Goal: Transaction & Acquisition: Subscribe to service/newsletter

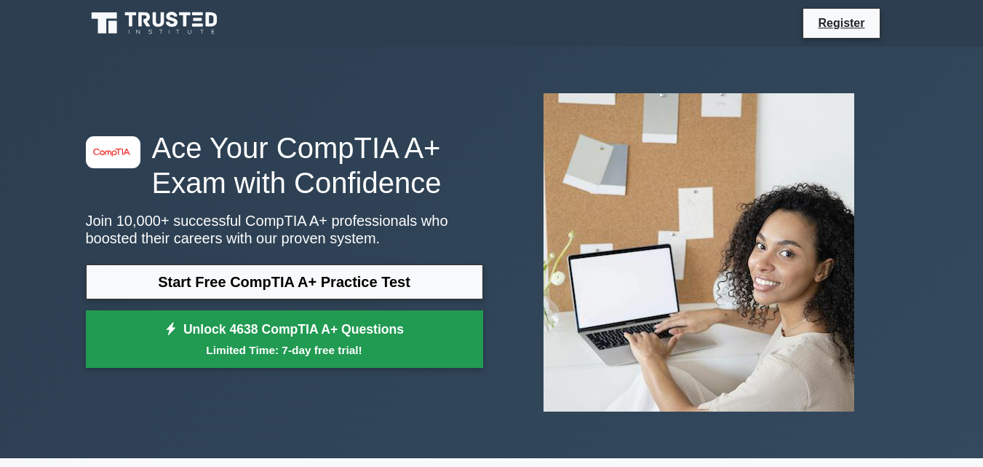
click at [247, 334] on link "Unlock 4638 CompTIA A+ Questions Limited Time: 7-day free trial!" at bounding box center [284, 339] width 397 height 58
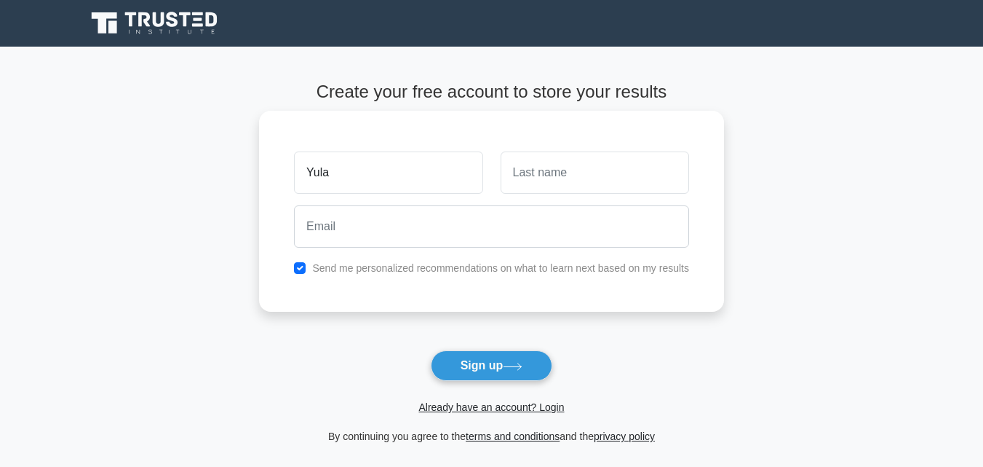
type input "yula"
click at [523, 178] on input "text" at bounding box center [595, 172] width 189 height 42
type input "Okutu"
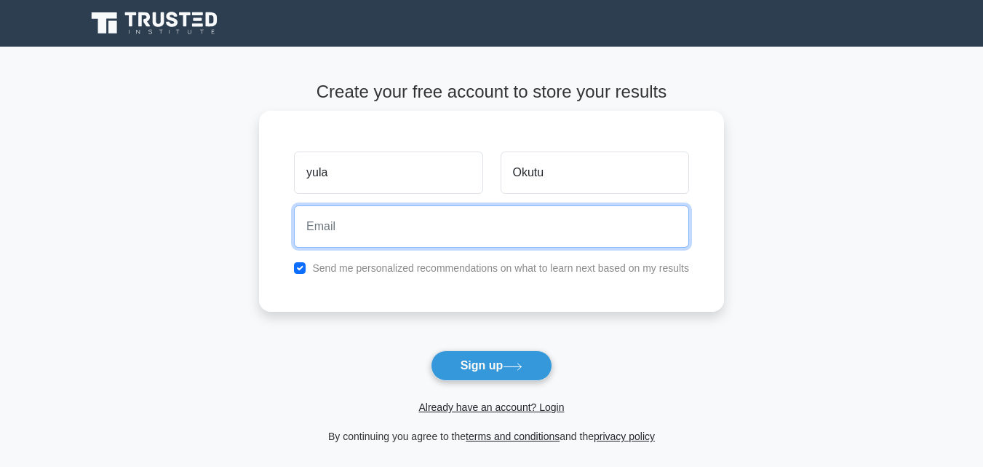
click at [381, 226] on input "email" at bounding box center [491, 226] width 395 height 42
type input "[EMAIL_ADDRESS][DOMAIN_NAME]"
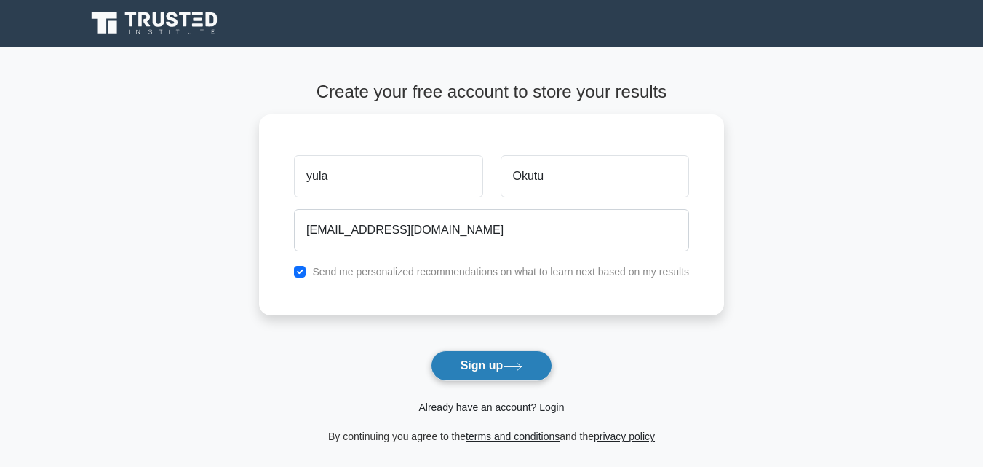
click at [478, 365] on button "Sign up" at bounding box center [492, 365] width 122 height 31
